Goal: Task Accomplishment & Management: Manage account settings

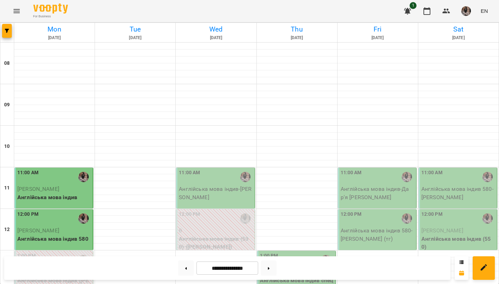
scroll to position [202, 0]
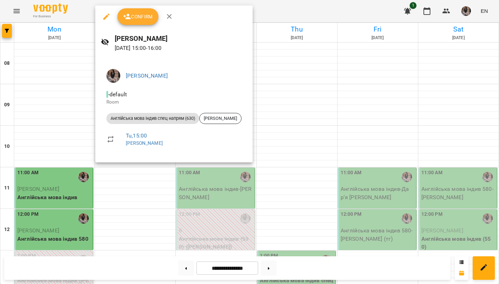
click at [128, 15] on icon "button" at bounding box center [127, 17] width 8 height 6
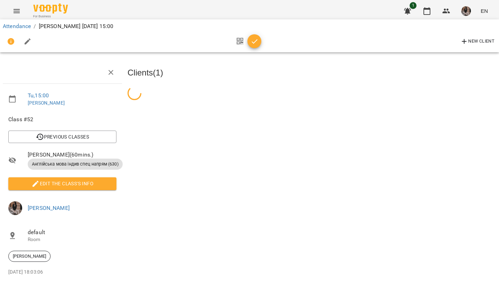
click at [256, 41] on icon "button" at bounding box center [255, 41] width 8 height 8
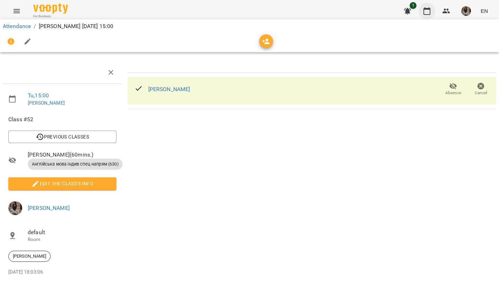
click at [425, 16] on button "button" at bounding box center [427, 11] width 17 height 17
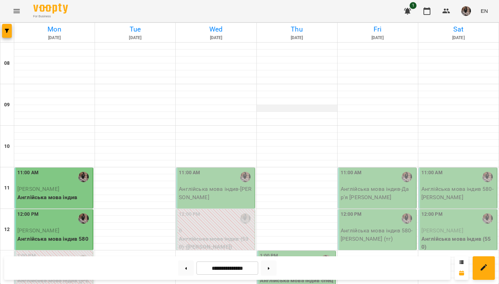
scroll to position [271, 0]
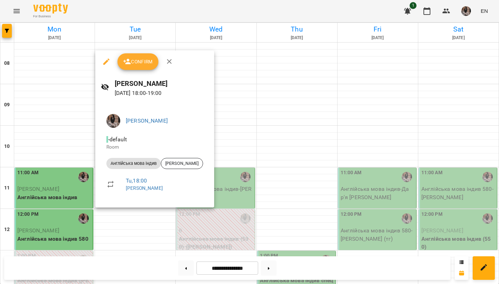
click at [129, 63] on icon "button" at bounding box center [127, 62] width 8 height 6
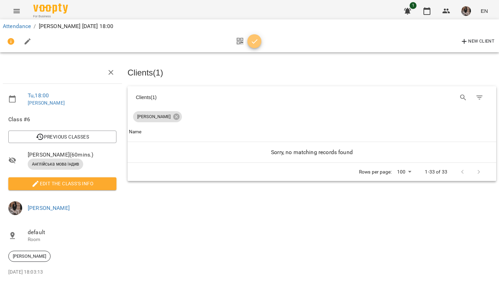
click at [258, 40] on icon "button" at bounding box center [255, 41] width 8 height 8
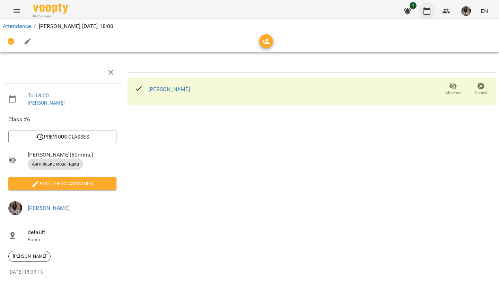
click at [427, 15] on icon "button" at bounding box center [427, 11] width 8 height 8
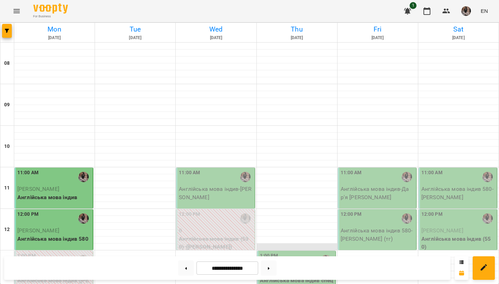
scroll to position [118, 0]
